Goal: Information Seeking & Learning: Learn about a topic

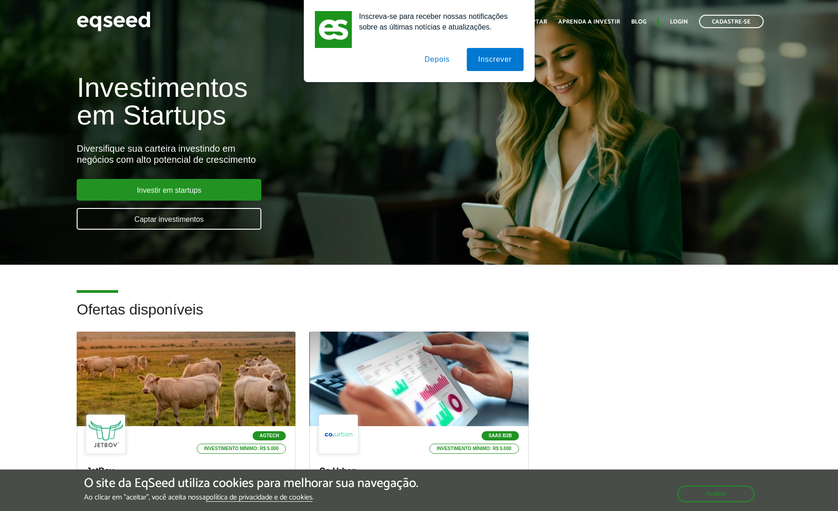
click at [312, 196] on div "Investimentos em Startups Diversifique sua carteira investindo em negócios com …" at bounding box center [279, 146] width 419 height 182
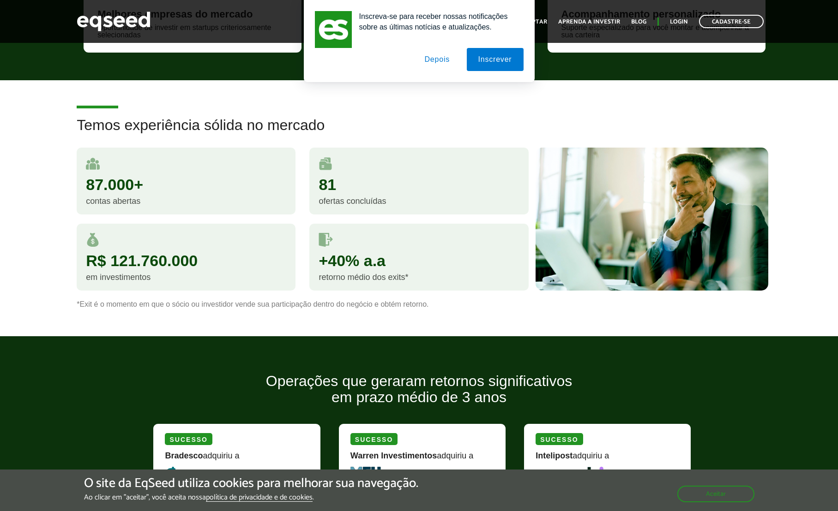
scroll to position [648, 0]
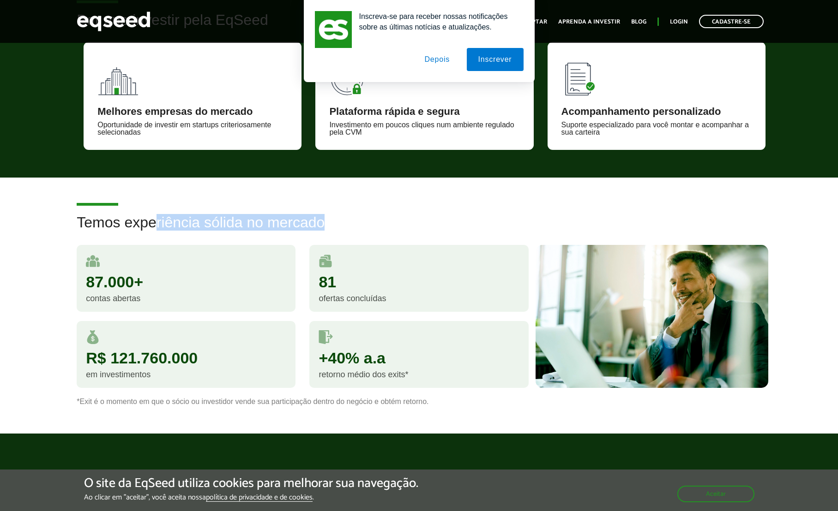
drag, startPoint x: 159, startPoint y: 215, endPoint x: 297, endPoint y: 234, distance: 139.3
click at [293, 234] on h2 "Temos experiência sólida no mercado" at bounding box center [419, 230] width 685 height 30
click at [297, 234] on h2 "Temos experiência sólida no mercado" at bounding box center [419, 230] width 685 height 30
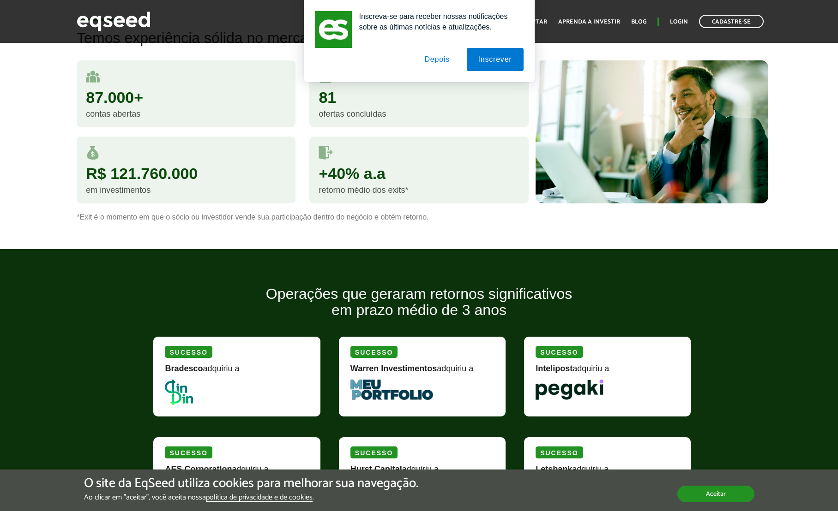
click at [731, 494] on button "Aceitar" at bounding box center [715, 494] width 77 height 17
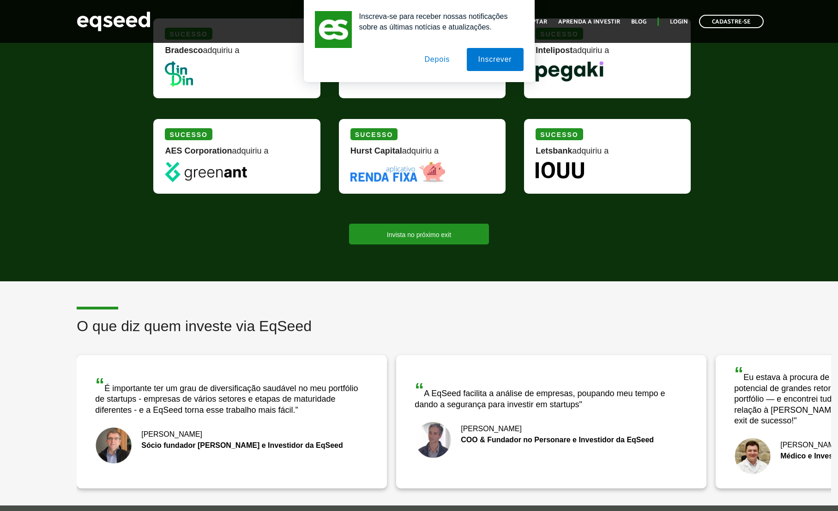
click at [438, 65] on button "Depois" at bounding box center [437, 59] width 48 height 23
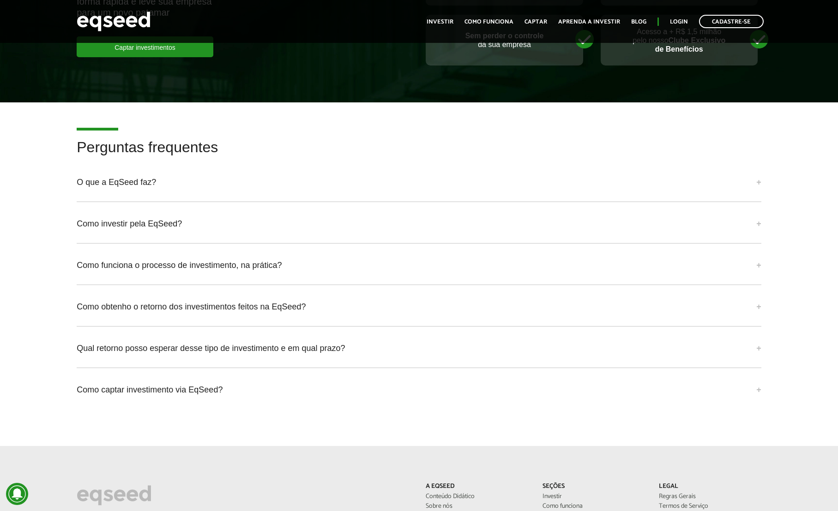
scroll to position [2262, 0]
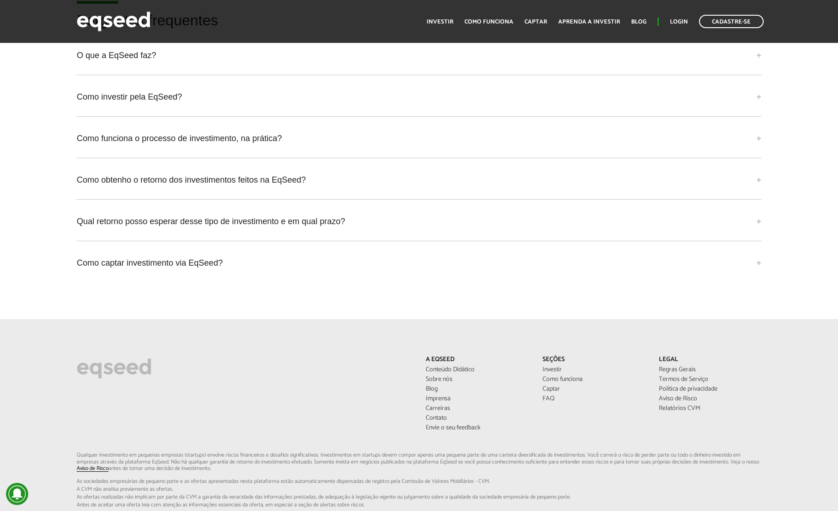
click at [153, 267] on link "Como captar investimento via EqSeed?" at bounding box center [419, 263] width 685 height 25
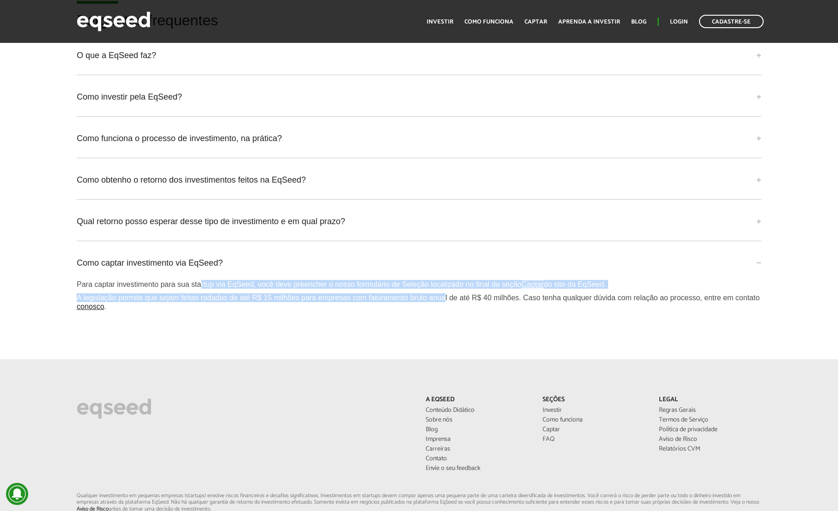
drag, startPoint x: 228, startPoint y: 284, endPoint x: 449, endPoint y: 294, distance: 221.3
click at [449, 294] on div "Para captar investimento para sua startup via EqSeed, você deve preencher o nos…" at bounding box center [419, 295] width 685 height 31
click at [449, 294] on p "A legislação permite que sejam feitas rodadas de até R$ 15 milhões para empresa…" at bounding box center [419, 303] width 685 height 18
drag, startPoint x: 449, startPoint y: 294, endPoint x: 380, endPoint y: 280, distance: 69.9
click at [381, 280] on div "Para captar investimento para sua startup via EqSeed, você deve preencher o nos…" at bounding box center [419, 295] width 685 height 31
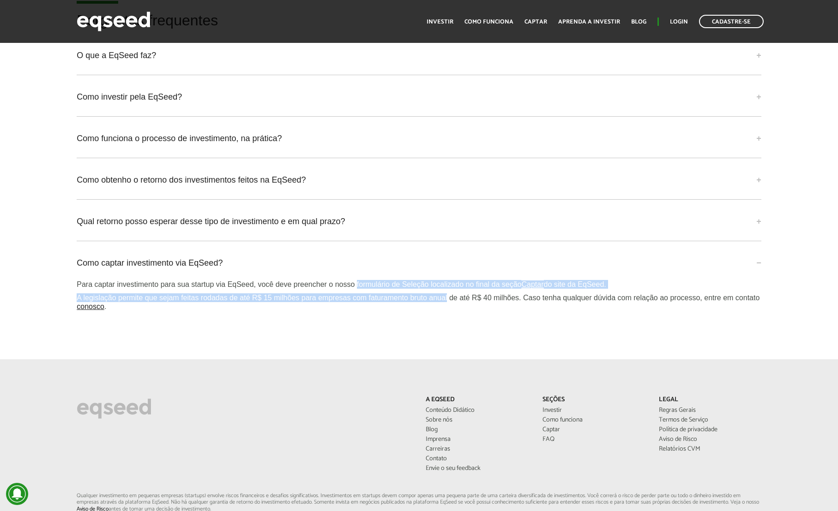
click at [380, 280] on p "Para captar investimento para sua startup via EqSeed, você deve preencher o nos…" at bounding box center [419, 284] width 685 height 9
drag, startPoint x: 265, startPoint y: 280, endPoint x: 367, endPoint y: 298, distance: 103.6
click at [367, 298] on div "Para captar investimento para sua startup via EqSeed, você deve preencher o nos…" at bounding box center [419, 295] width 685 height 31
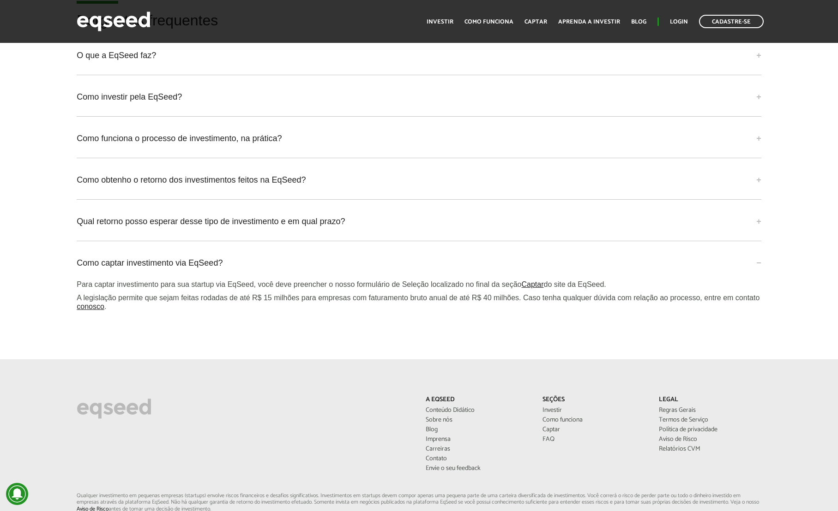
click at [367, 298] on p "A legislação permite que sejam feitas rodadas de até R$ 15 milhões para empresa…" at bounding box center [419, 303] width 685 height 18
click at [165, 218] on link "Qual retorno posso esperar desse tipo de investimento e em qual prazo?" at bounding box center [419, 221] width 685 height 25
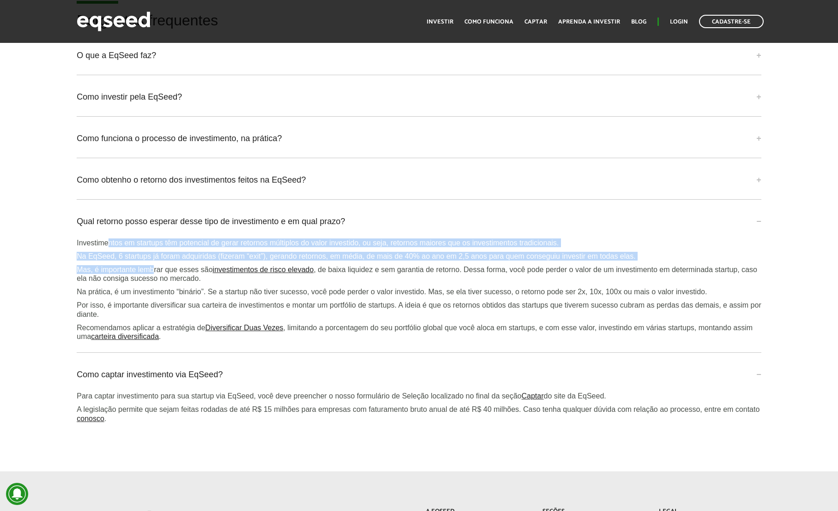
drag, startPoint x: 110, startPoint y: 243, endPoint x: 157, endPoint y: 265, distance: 51.6
click at [156, 265] on div "Investimentos em startups têm potencial de gerar retornos múltiplos do valor in…" at bounding box center [419, 290] width 685 height 103
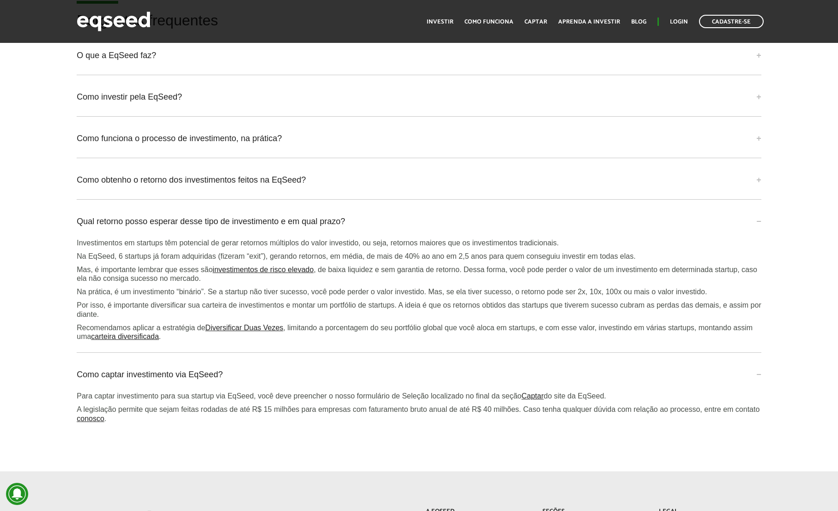
click at [158, 266] on p "Mas, é importante lembrar que esses são investimentos de risco elevado , de bai…" at bounding box center [419, 274] width 685 height 18
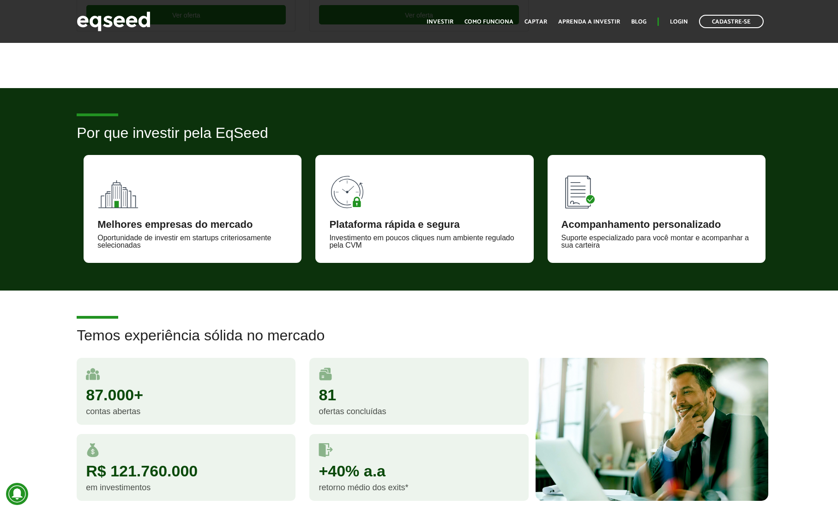
scroll to position [0, 0]
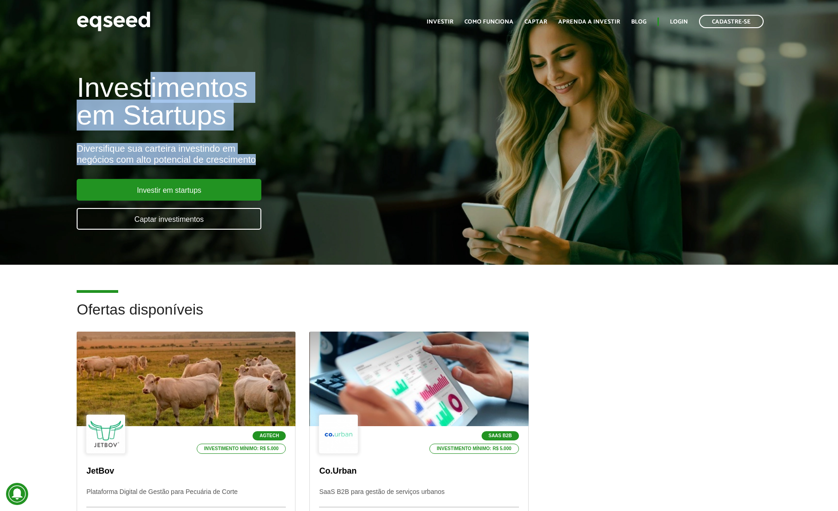
drag, startPoint x: 205, startPoint y: 127, endPoint x: 253, endPoint y: 160, distance: 58.1
click at [257, 162] on div "Investimentos em Startups Diversifique sua carteira investindo em negócios com …" at bounding box center [279, 146] width 419 height 182
click at [253, 160] on div "Diversifique sua carteira investindo em negócios com alto potencial de crescime…" at bounding box center [279, 154] width 405 height 22
drag, startPoint x: 253, startPoint y: 160, endPoint x: 75, endPoint y: 93, distance: 190.5
click at [75, 93] on div "Investimentos em Startups Diversifique sua carteira investindo em negócios com …" at bounding box center [279, 146] width 419 height 182
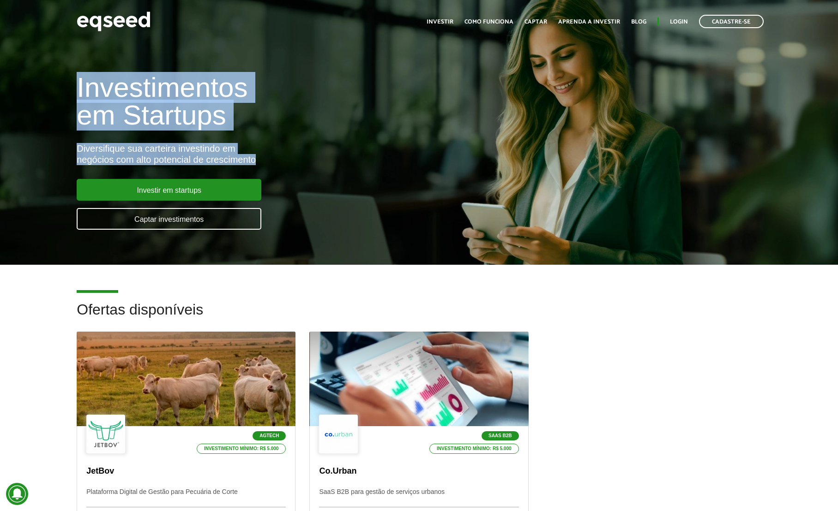
click at [75, 93] on div "Investimentos em Startups Diversifique sua carteira investindo em negócios com …" at bounding box center [279, 146] width 419 height 182
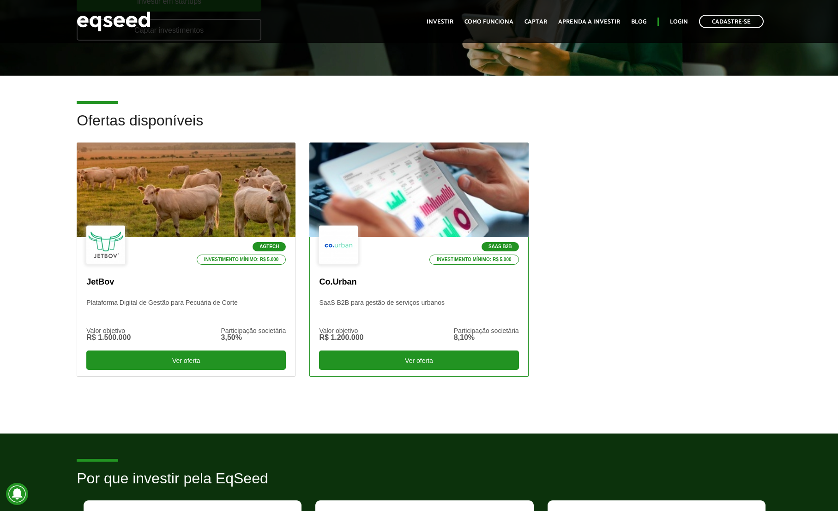
scroll to position [300, 0]
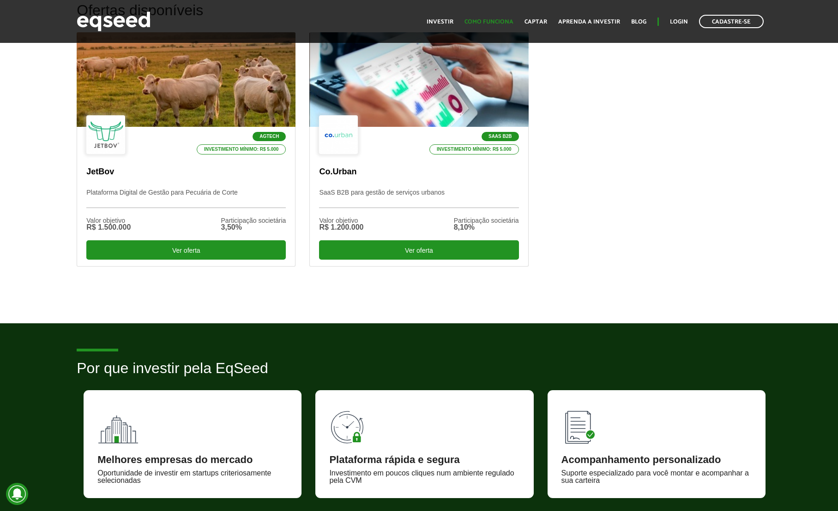
click at [494, 19] on link "Como funciona" at bounding box center [488, 22] width 49 height 6
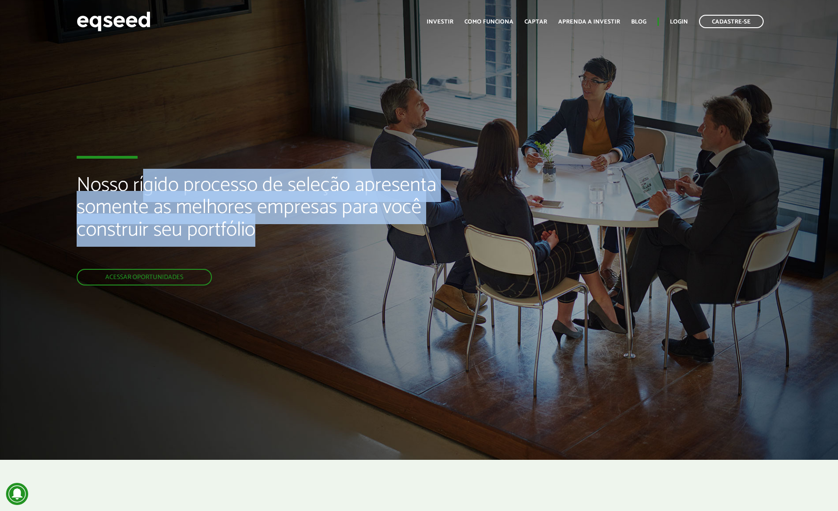
drag, startPoint x: 148, startPoint y: 176, endPoint x: 252, endPoint y: 224, distance: 114.6
click at [252, 224] on h2 "Nosso rígido processo de seleção apresenta somente as melhores empresas para vo…" at bounding box center [279, 221] width 405 height 95
drag, startPoint x: 262, startPoint y: 227, endPoint x: 81, endPoint y: 181, distance: 187.2
click at [81, 181] on h2 "Nosso rígido processo de seleção apresenta somente as melhores empresas para vo…" at bounding box center [279, 221] width 405 height 95
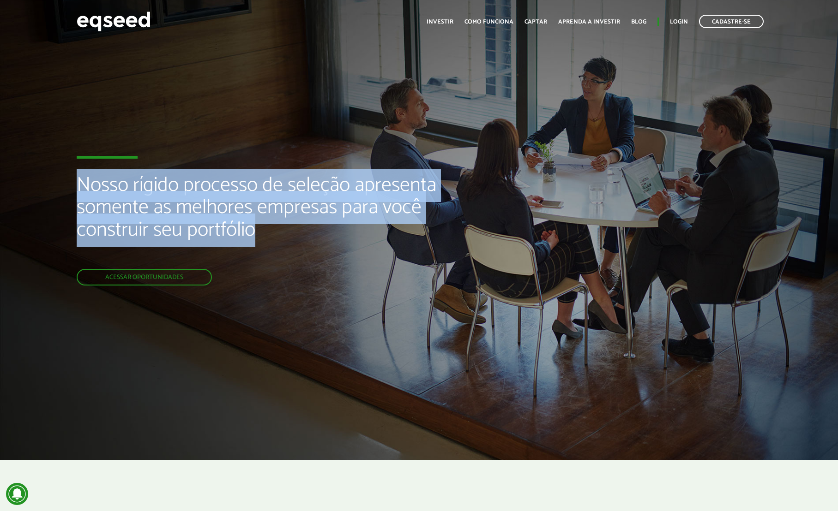
click at [81, 181] on h2 "Nosso rígido processo de seleção apresenta somente as melhores empresas para vo…" at bounding box center [279, 221] width 405 height 95
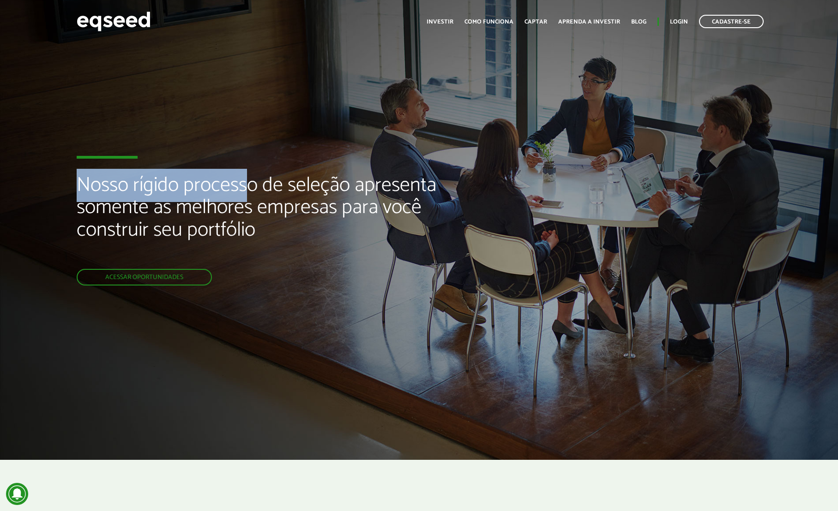
drag, startPoint x: 247, startPoint y: 185, endPoint x: 205, endPoint y: 166, distance: 46.7
click at [205, 166] on div "Nosso rígido processo de seleção apresenta somente as melhores empresas para vo…" at bounding box center [279, 230] width 405 height 460
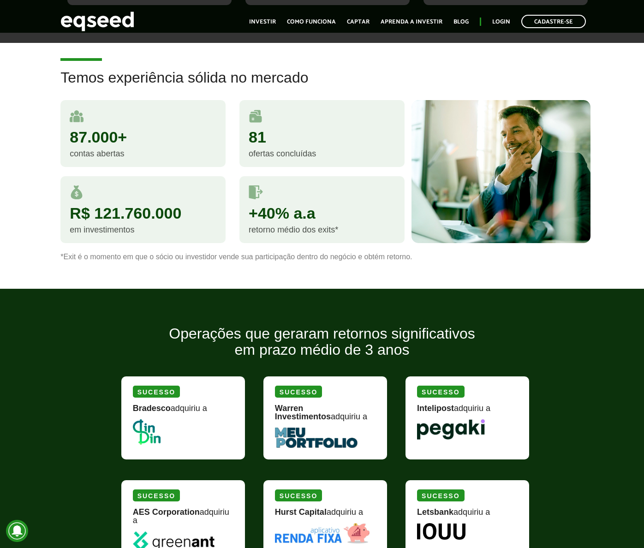
scroll to position [1130, 0]
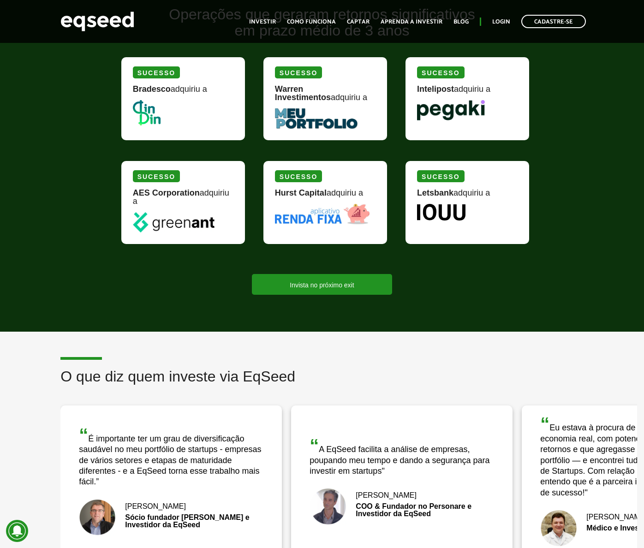
click at [54, 267] on div "Operações que geraram retornos significativos em prazo médio de 3 anos [PERSON_…" at bounding box center [322, 150] width 644 height 288
